Goal: Task Accomplishment & Management: Manage account settings

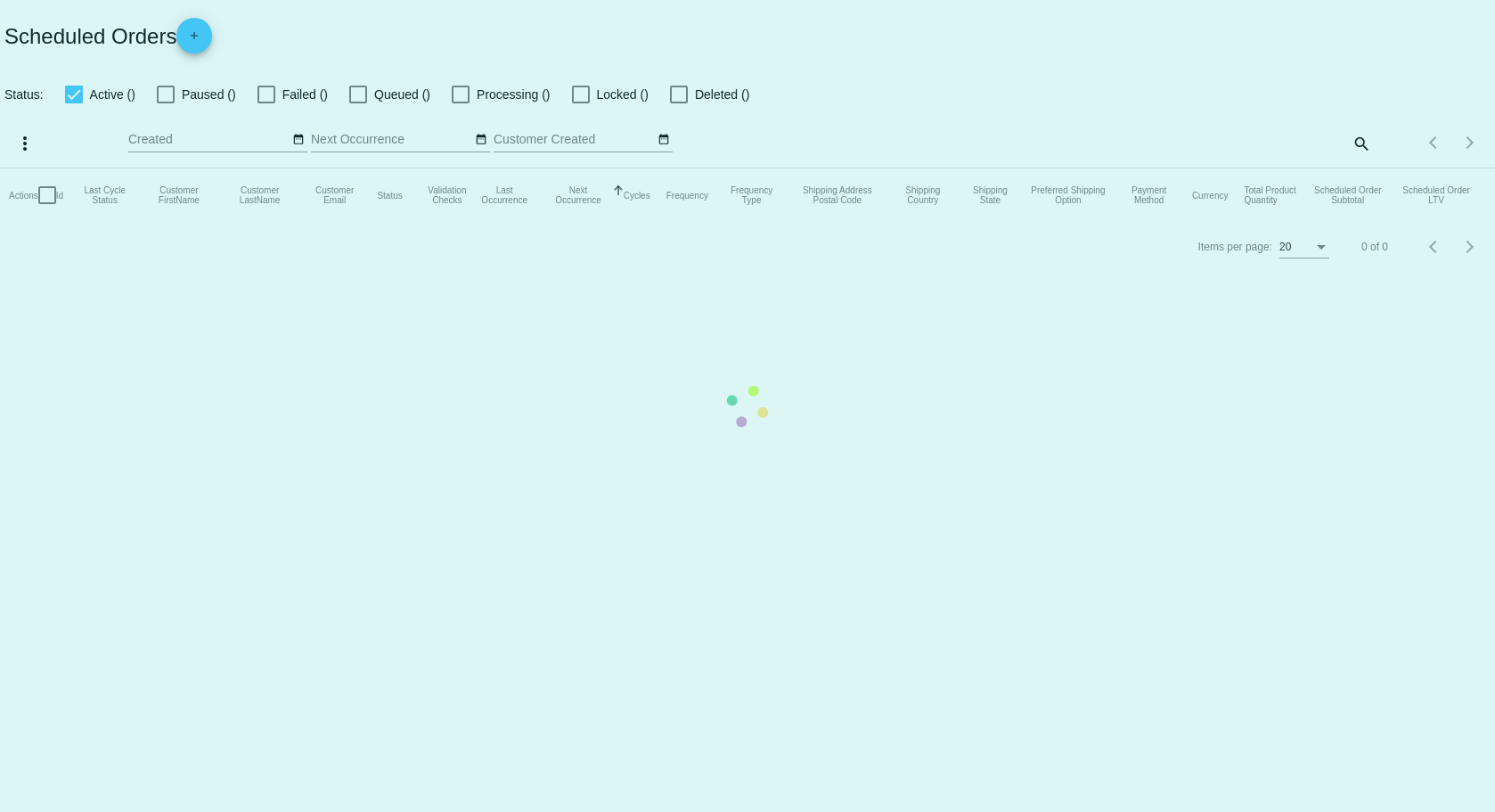
checkbox input "true"
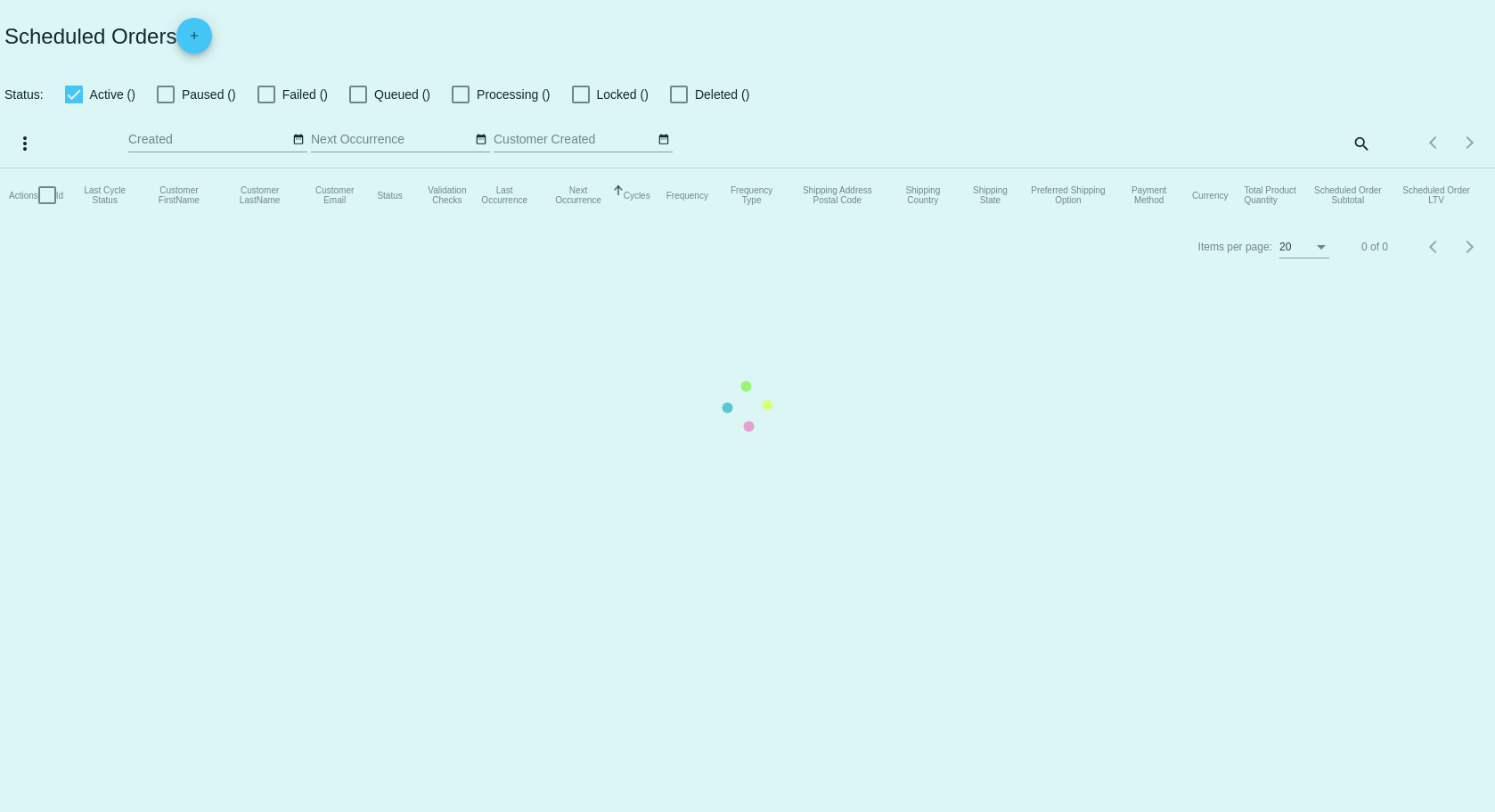
checkbox input "true"
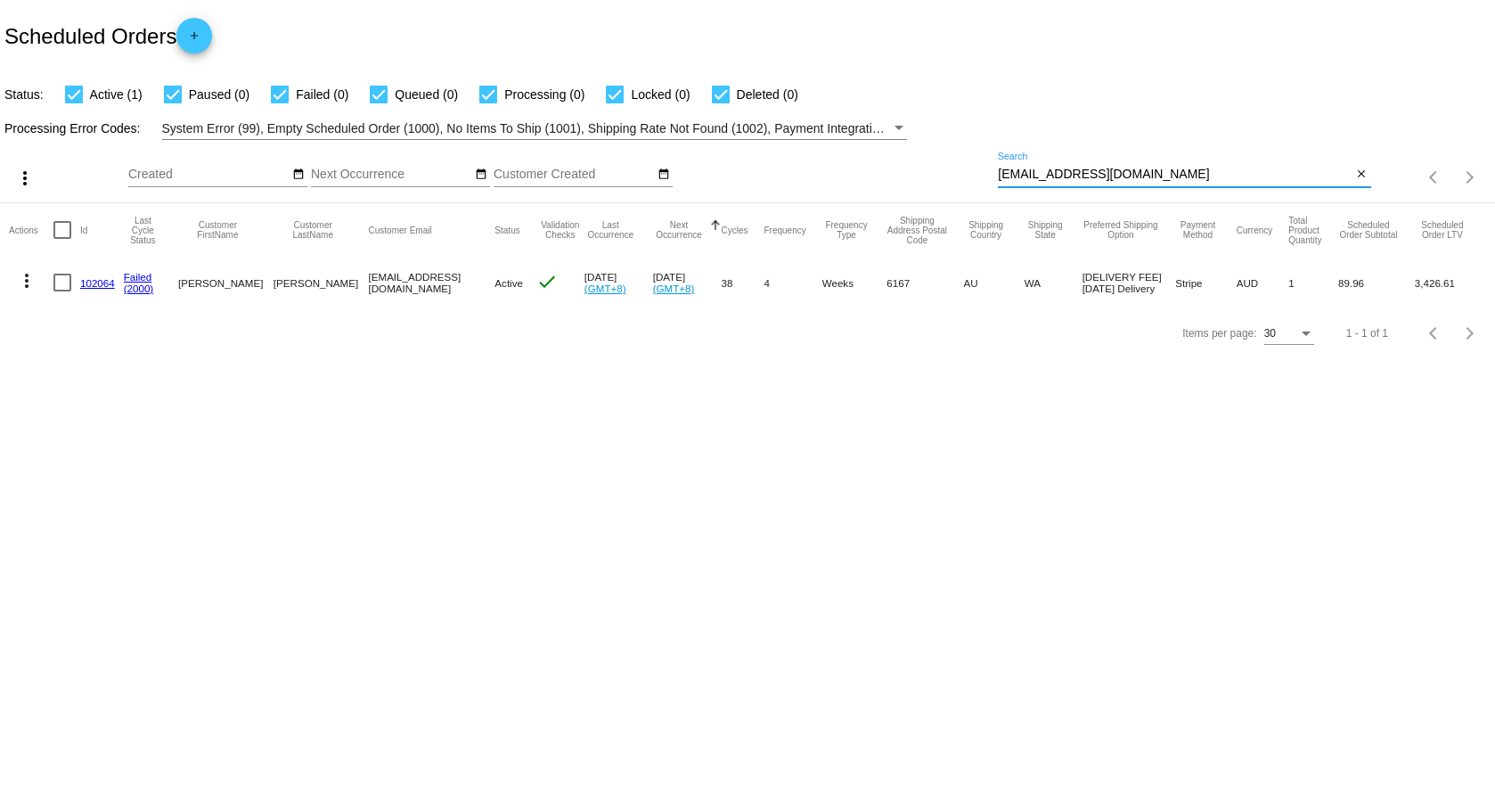
drag, startPoint x: 1156, startPoint y: 172, endPoint x: 980, endPoint y: 172, distance: 176.0
click at [980, 172] on div "more_vert Sep Jan Feb Mar Apr 1" at bounding box center [748, 171] width 1495 height 63
paste input "jokehane"
type input "jokehane@gmail.com"
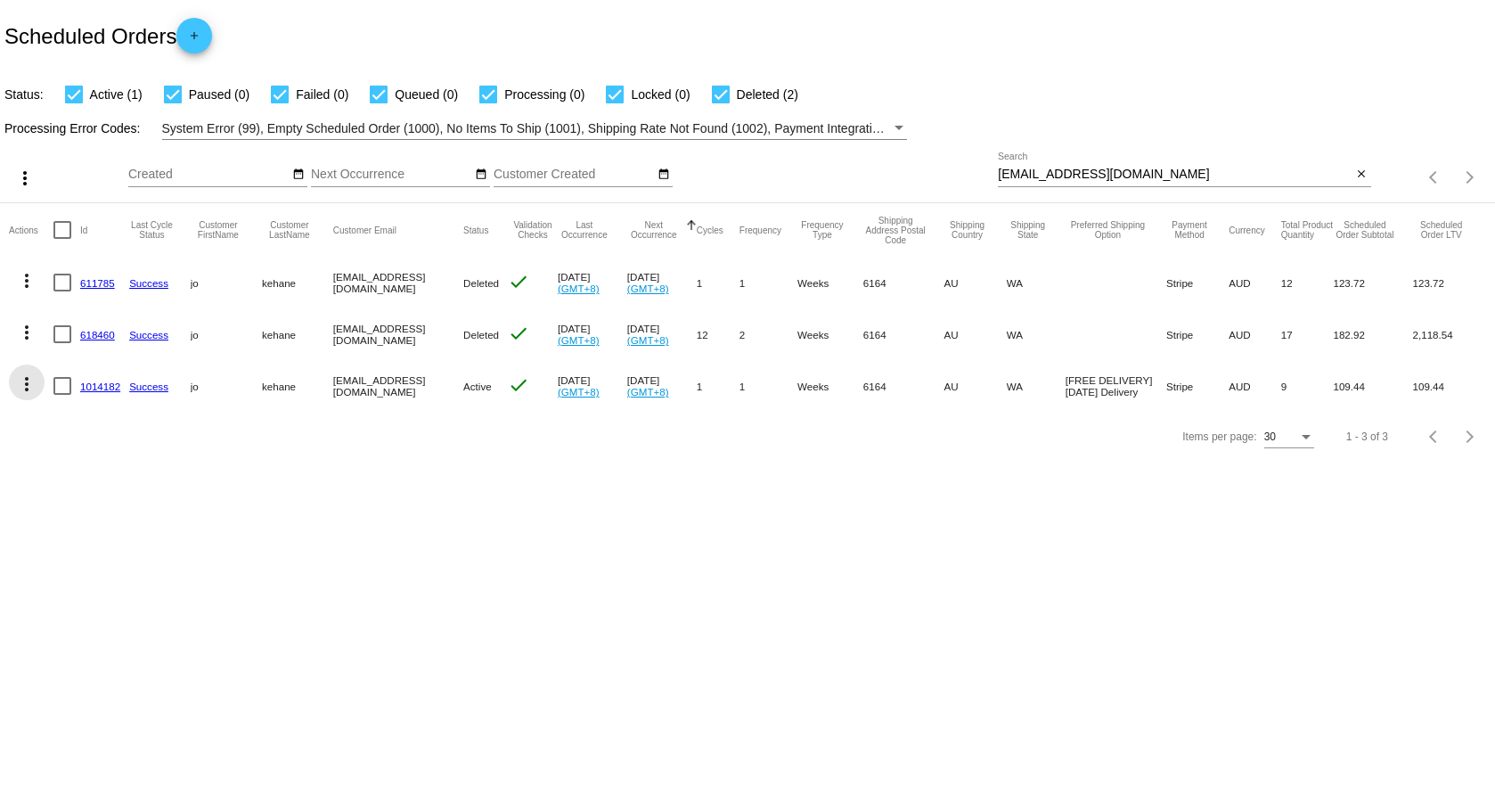
click at [26, 383] on mat-icon "more_vert" at bounding box center [26, 383] width 21 height 21
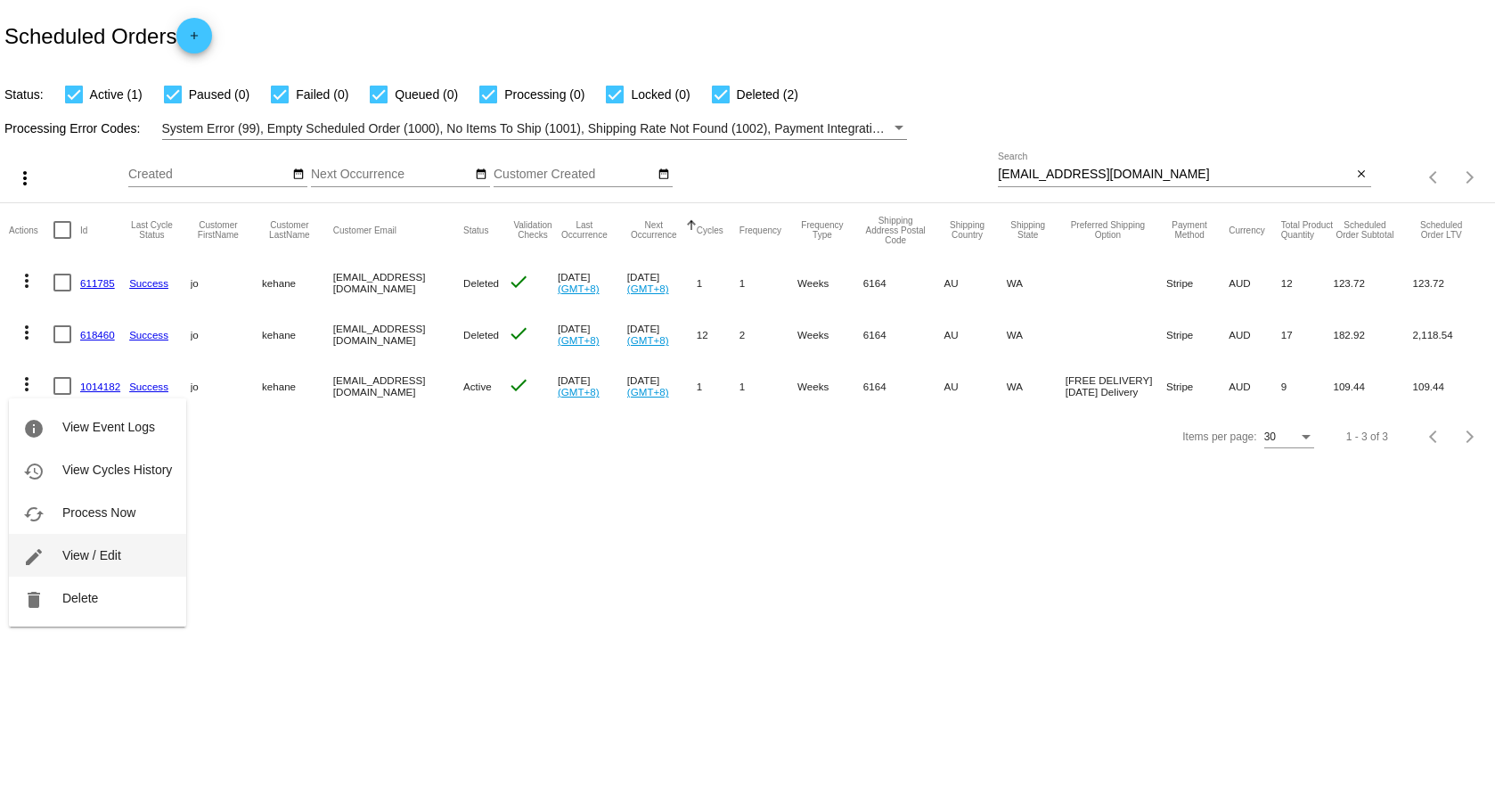
click at [76, 556] on span "View / Edit" at bounding box center [92, 555] width 59 height 15
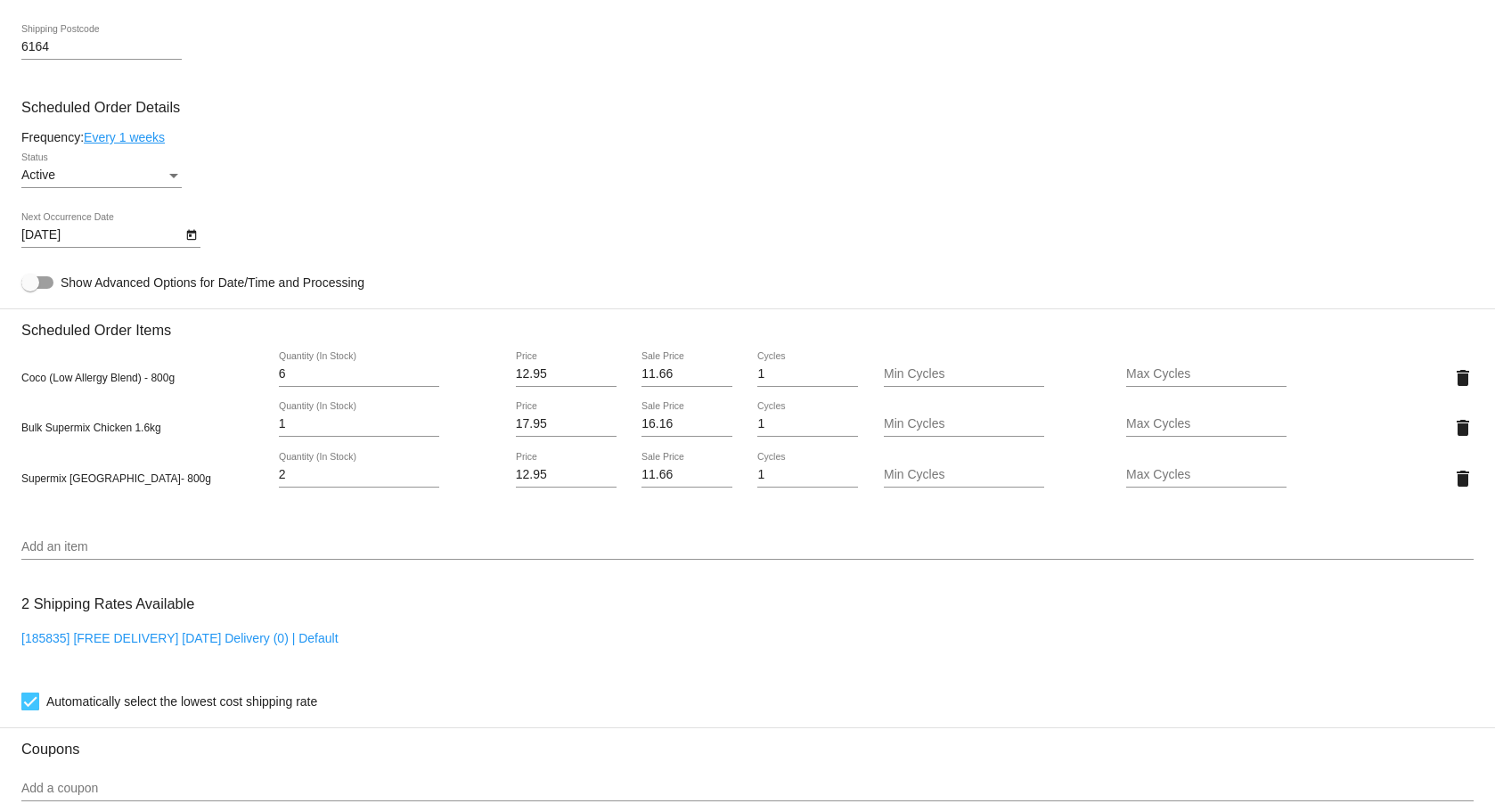
scroll to position [891, 0]
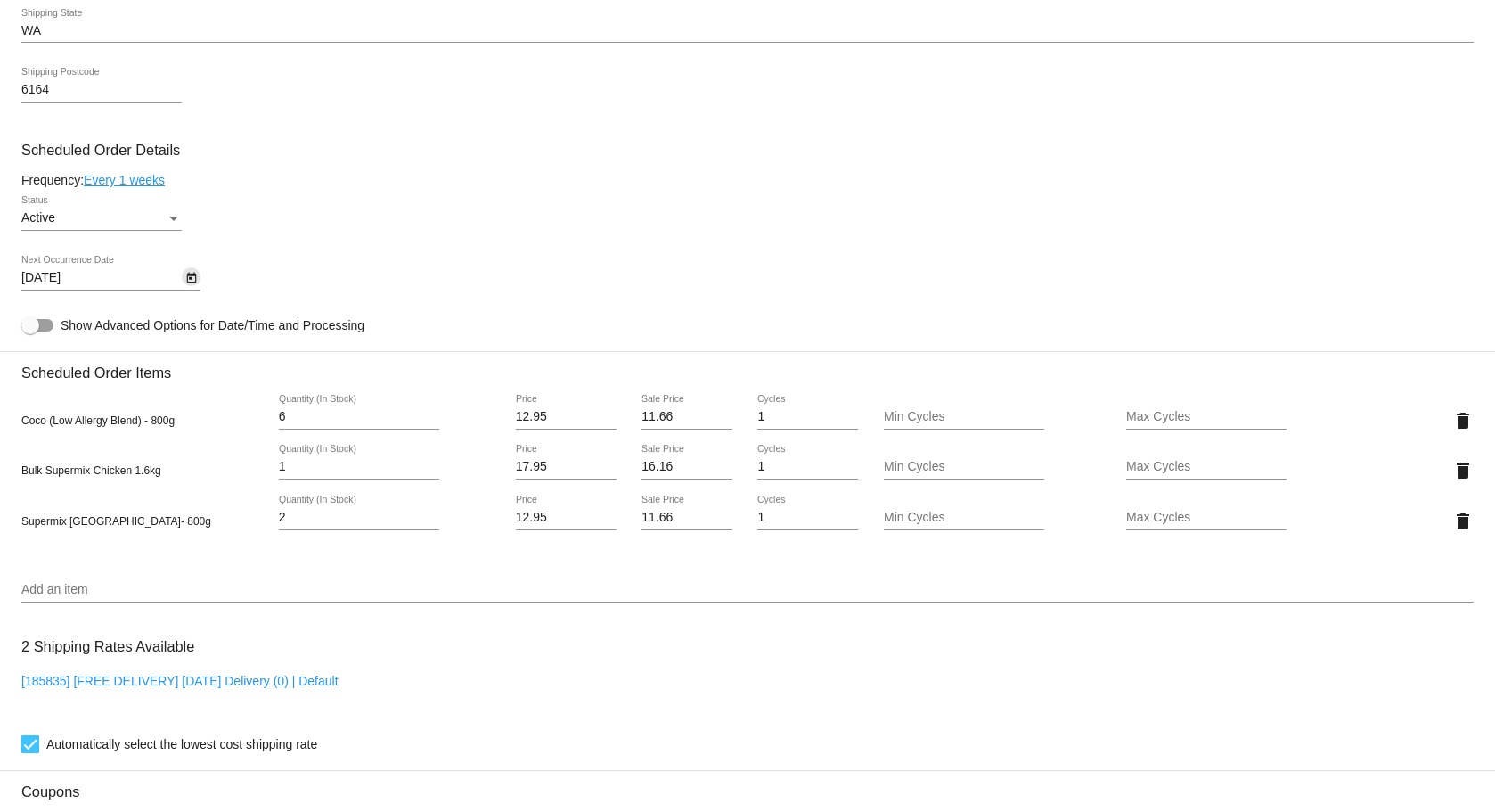
click at [192, 282] on icon "Open calendar" at bounding box center [191, 278] width 10 height 11
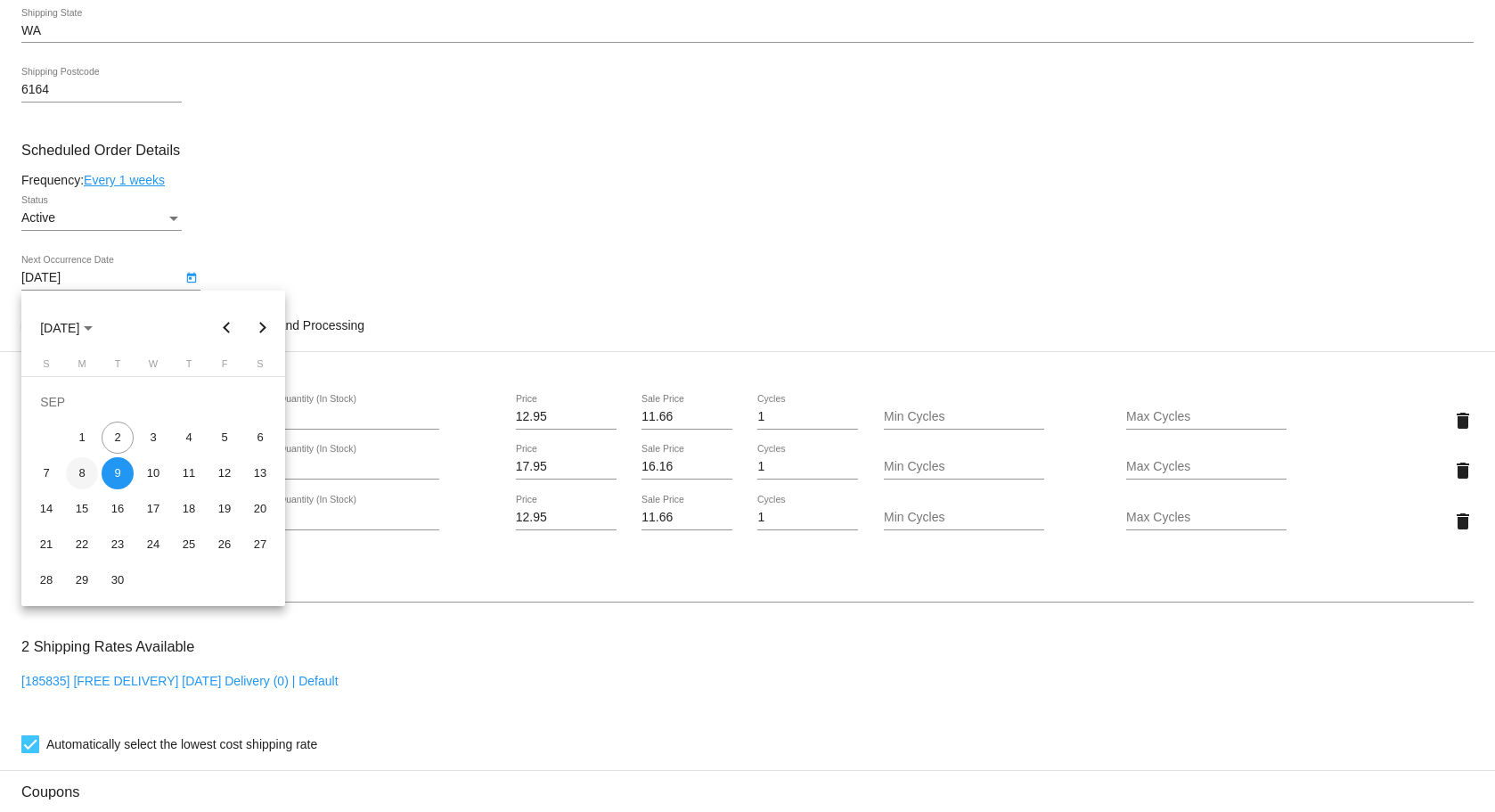
click at [81, 473] on div "8" at bounding box center [81, 472] width 32 height 32
type input "9/8/2025"
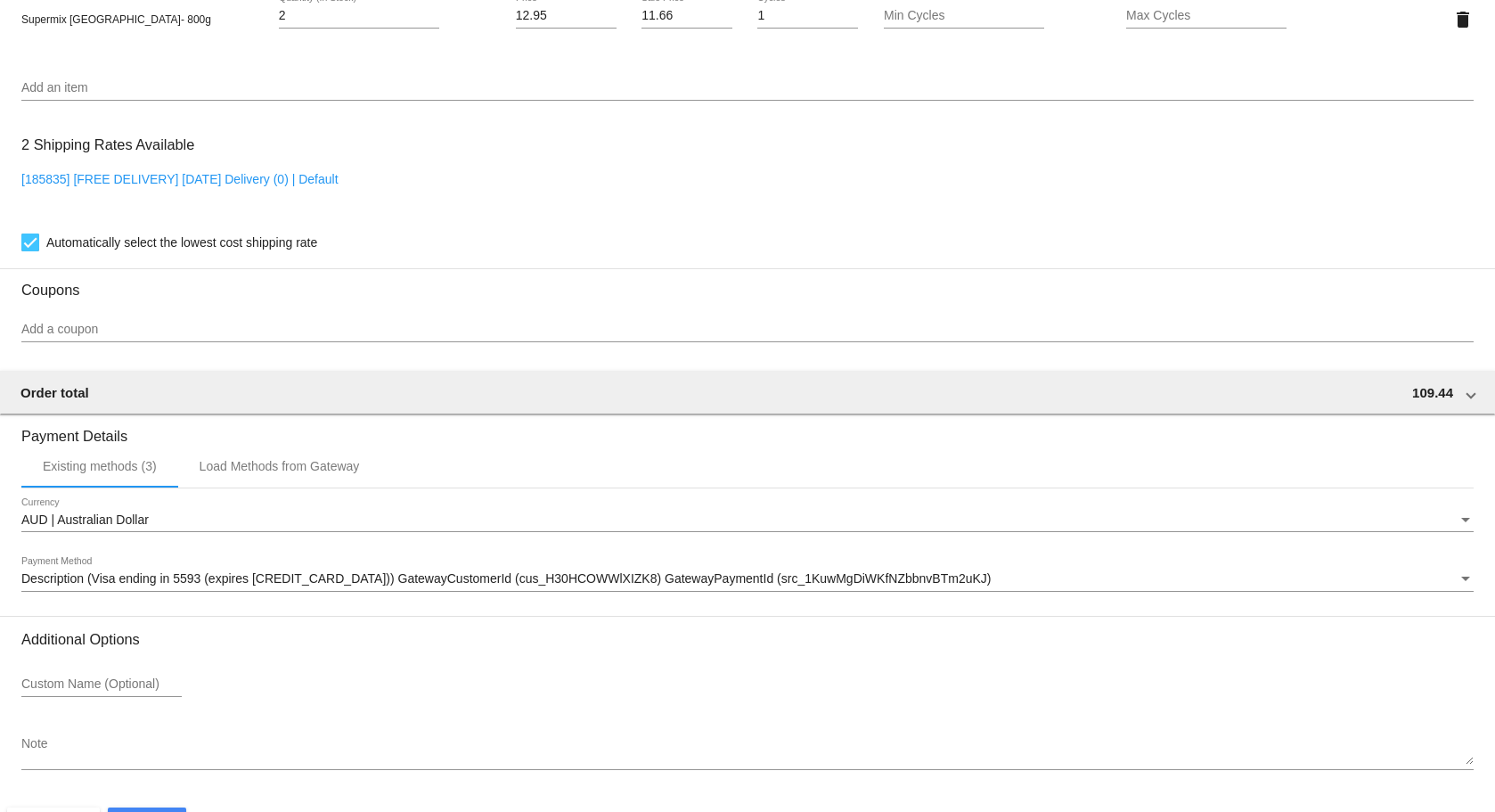
scroll to position [1448, 0]
